Goal: Use online tool/utility: Utilize a website feature to perform a specific function

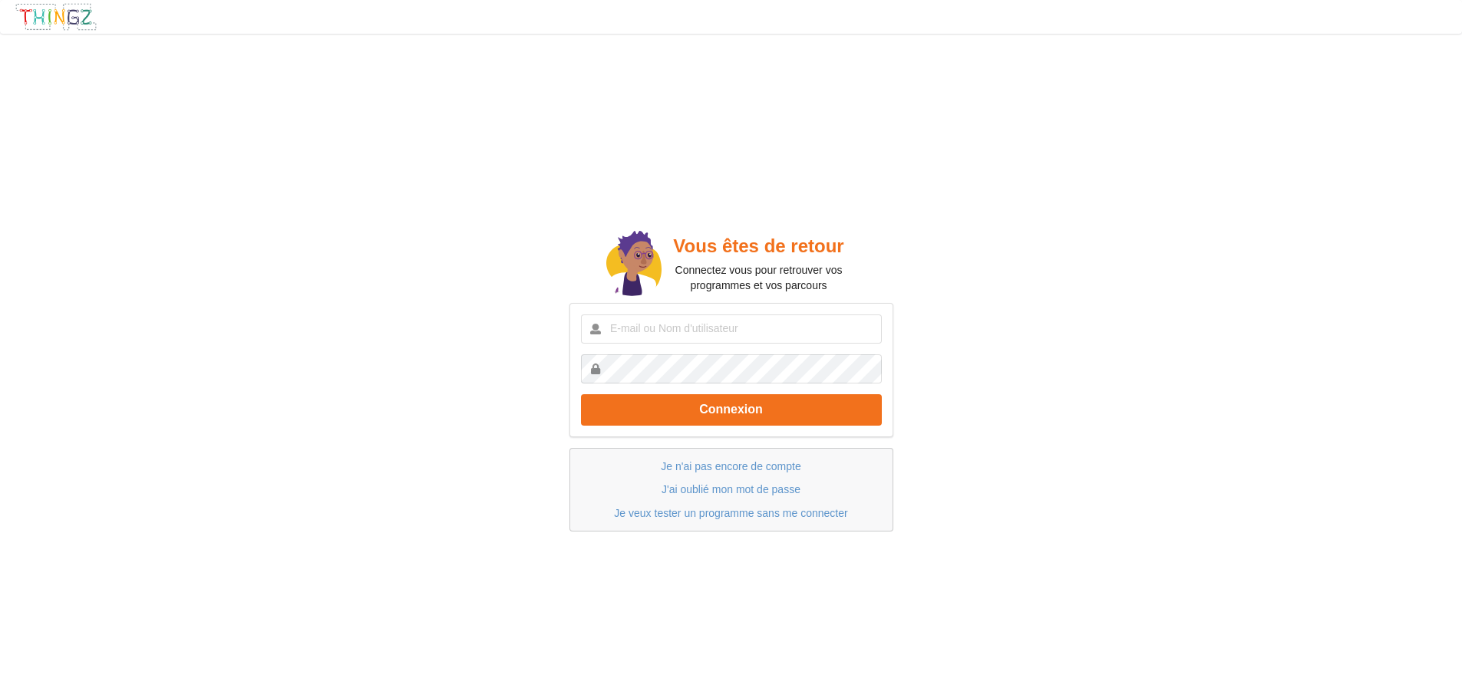
click at [728, 510] on link "Je veux tester un programme sans me connecter" at bounding box center [730, 513] width 233 height 12
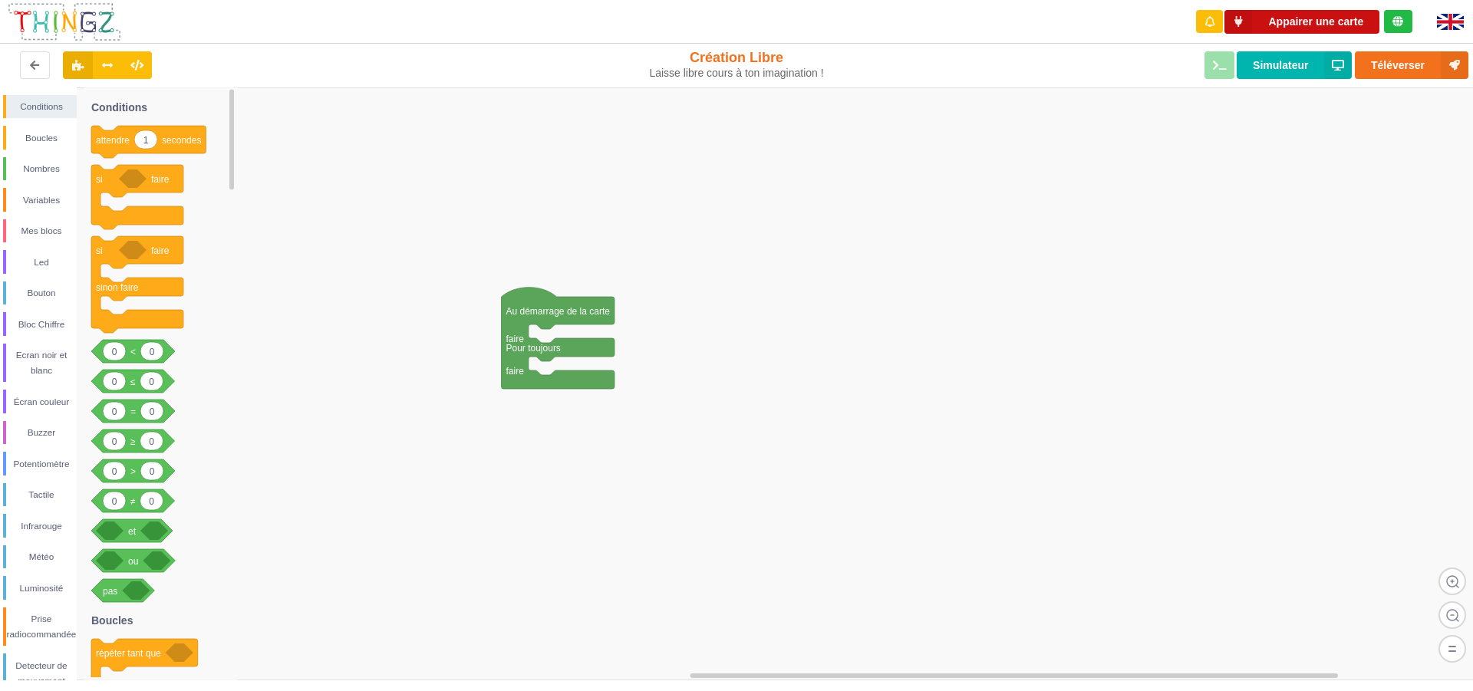
click at [1314, 15] on button "Appairer une carte" at bounding box center [1302, 22] width 155 height 24
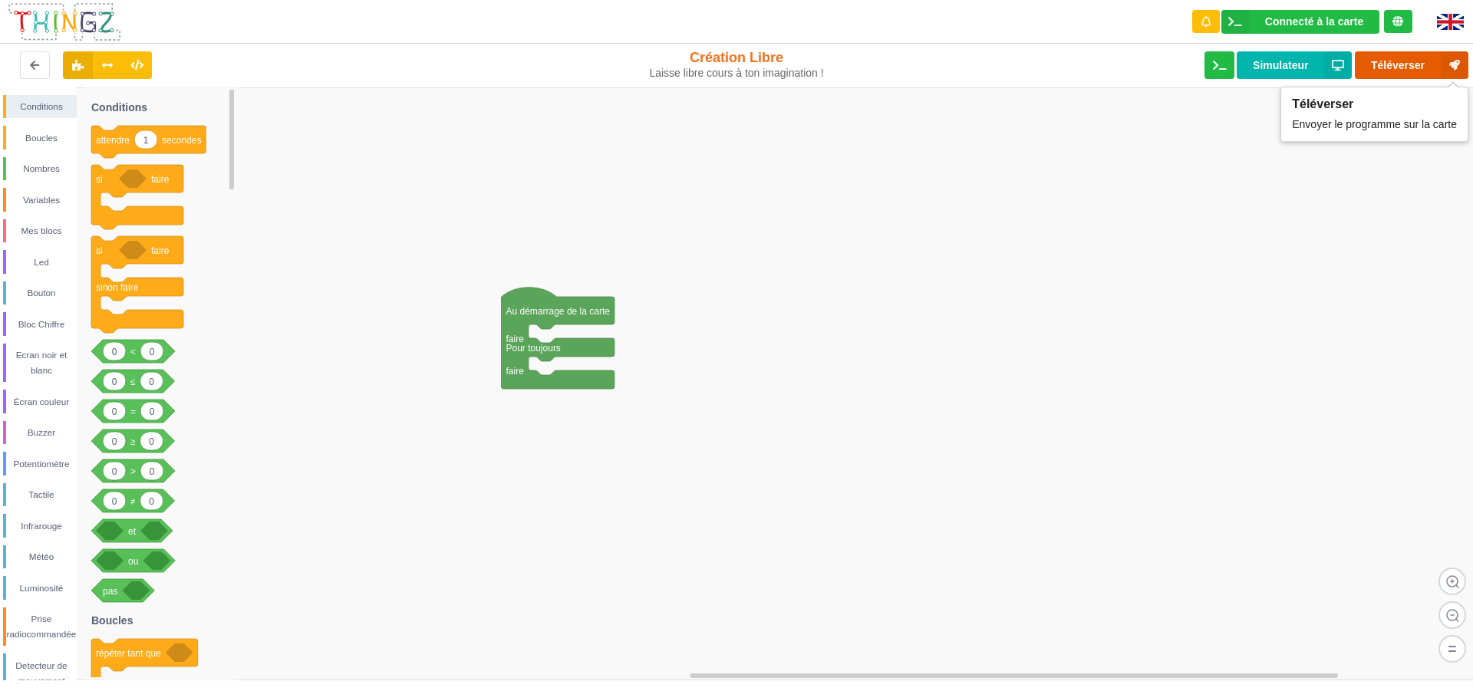
click at [1419, 62] on button "Téléverser" at bounding box center [1412, 65] width 114 height 28
click at [1317, 21] on div "Connecté à la carte" at bounding box center [1314, 21] width 98 height 11
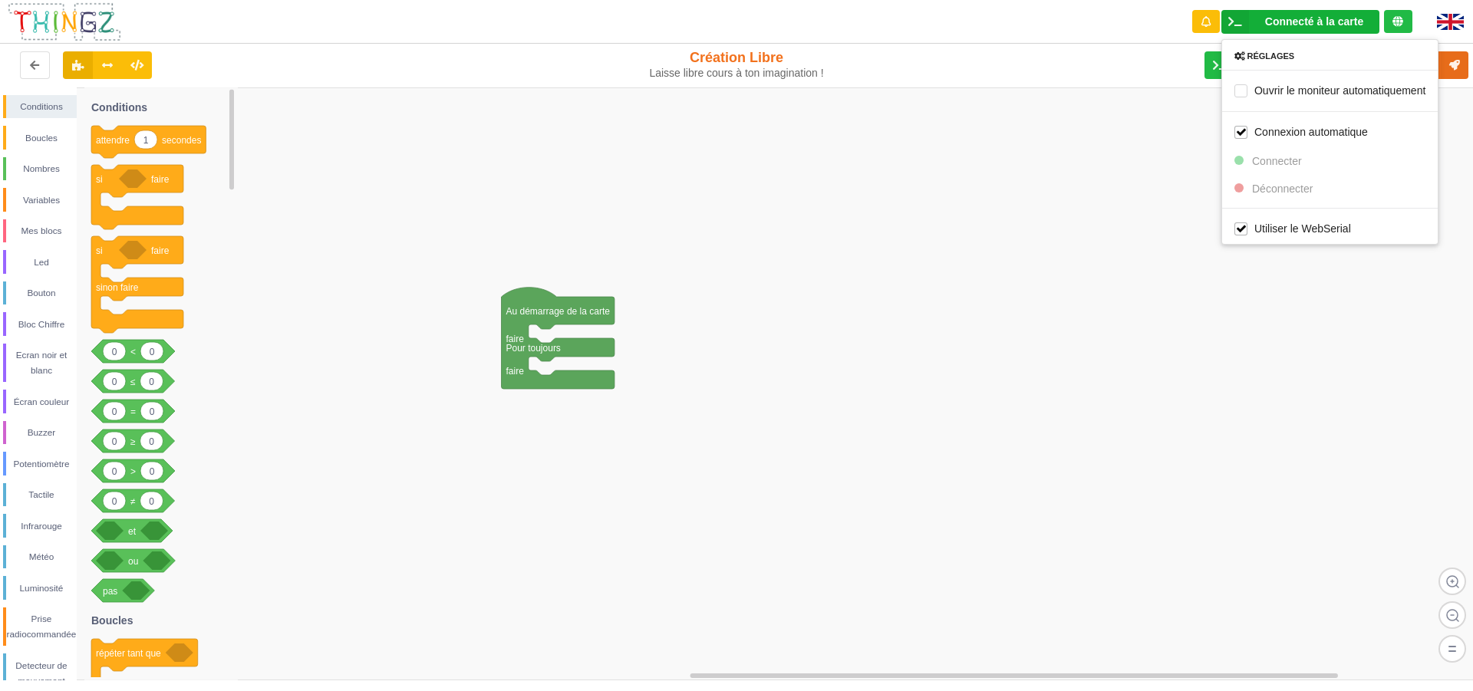
click at [1218, 368] on rect at bounding box center [742, 383] width 1484 height 593
